Goal: Information Seeking & Learning: Learn about a topic

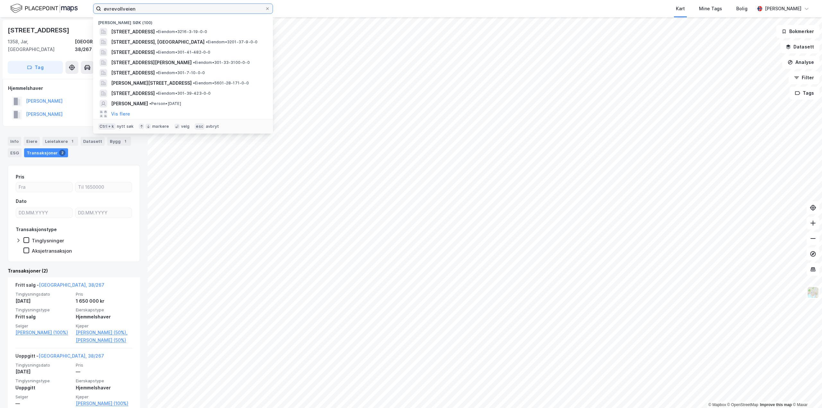
click at [182, 10] on input "øvrevollveien" at bounding box center [183, 9] width 164 height 10
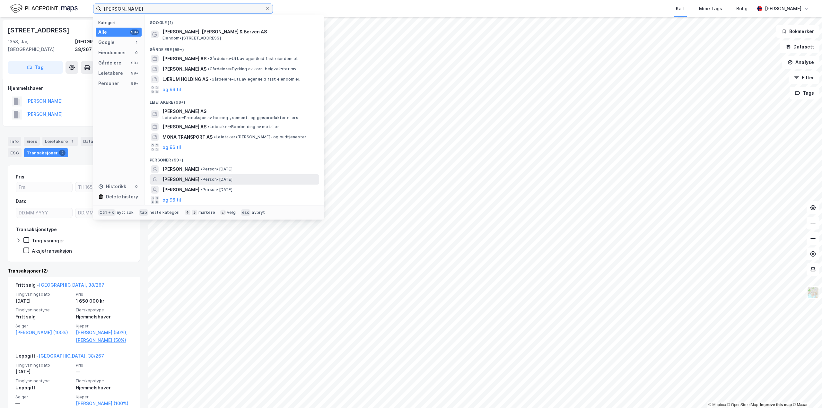
type input "[PERSON_NAME]"
click at [232, 180] on span "• Person • [DATE]" at bounding box center [217, 179] width 32 height 5
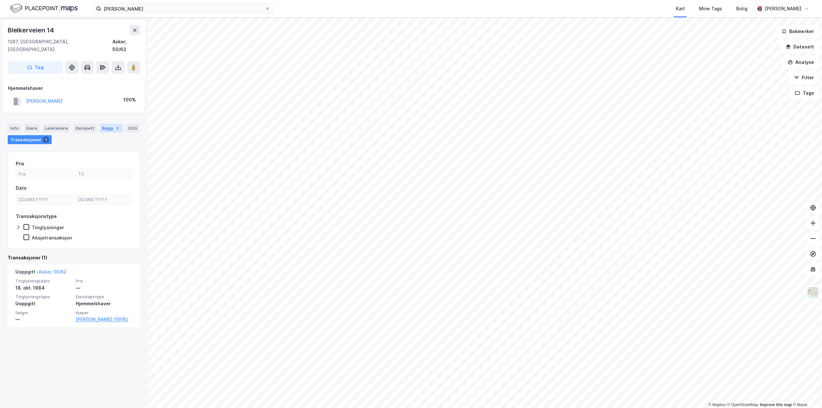
click at [100, 124] on div "Bygg 2" at bounding box center [112, 128] width 24 height 9
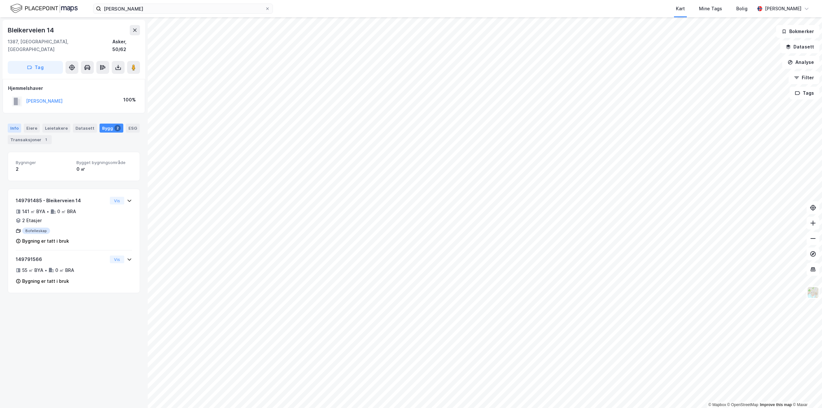
click at [9, 124] on div "Info" at bounding box center [14, 128] width 13 height 9
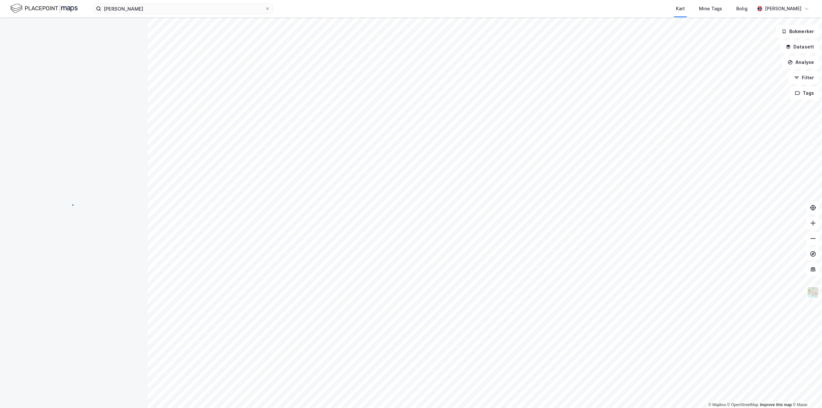
scroll to position [1, 0]
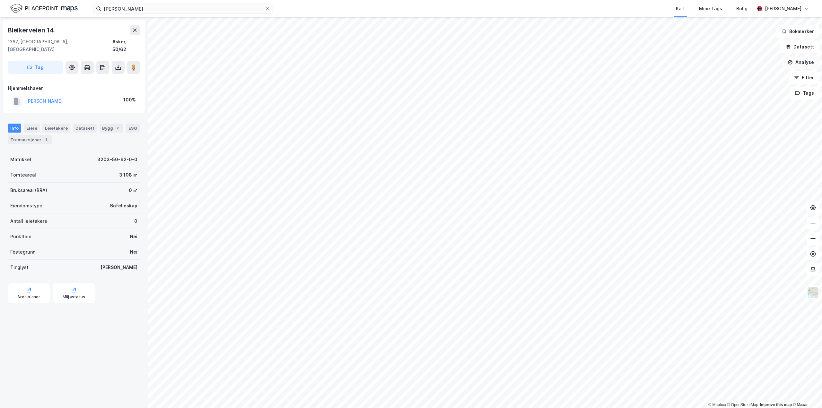
click at [805, 61] on button "Analyse" at bounding box center [800, 62] width 37 height 13
click at [804, 49] on button "Datasett" at bounding box center [799, 46] width 39 height 13
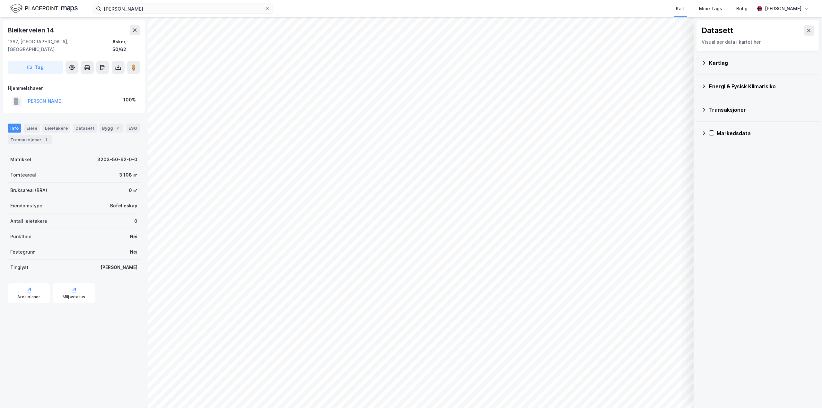
click at [718, 66] on div "Kartlag" at bounding box center [761, 63] width 105 height 8
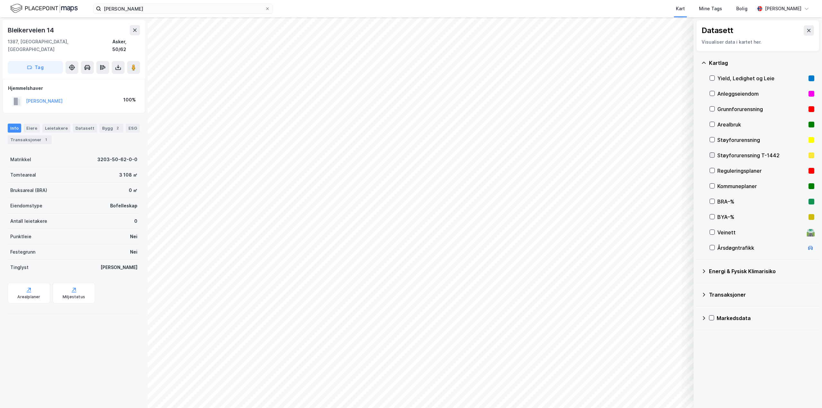
click at [712, 155] on icon at bounding box center [712, 155] width 4 height 4
